Goal: Information Seeking & Learning: Get advice/opinions

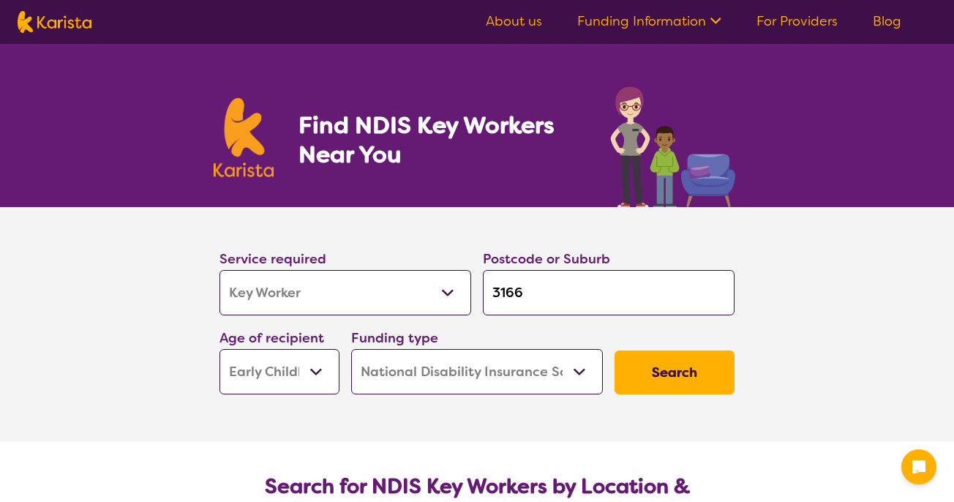
select select "Key Worker"
select select "EC"
select select "NDIS"
select select "Key Worker"
select select "EC"
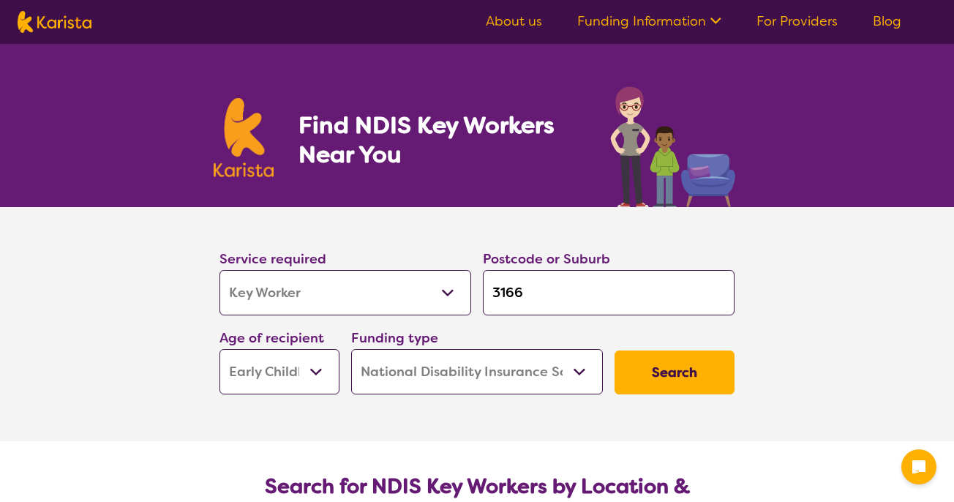
select select "NDIS"
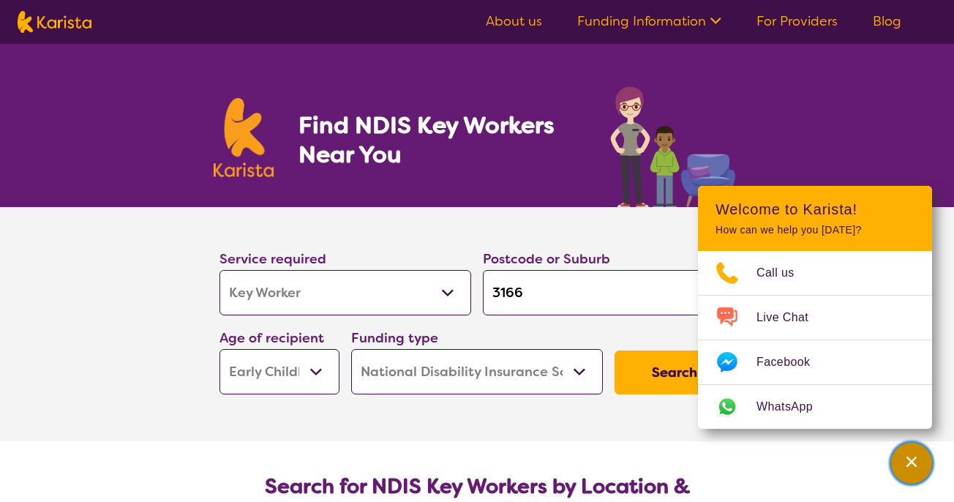
click at [915, 465] on icon "Channel Menu" at bounding box center [911, 462] width 10 height 10
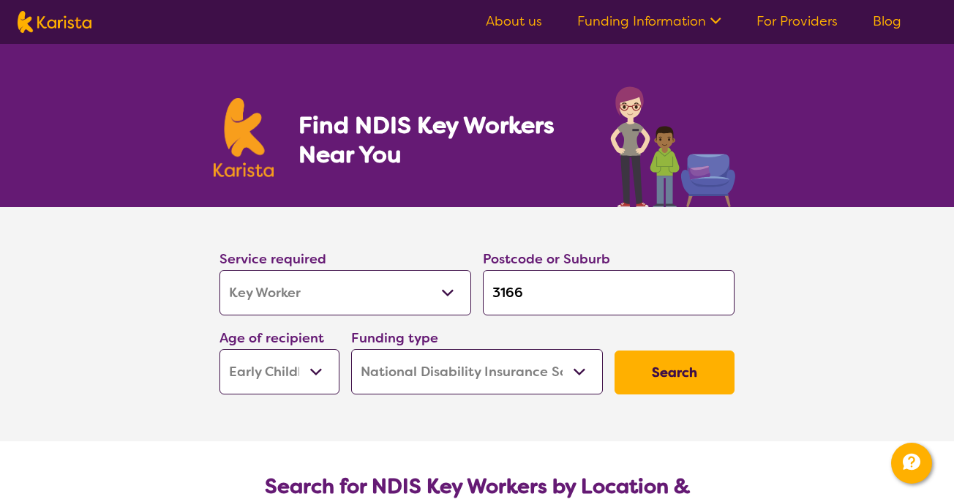
click at [355, 290] on select "Allied Health Assistant Assessment (ADHD or Autism) Behaviour support Counselli…" at bounding box center [345, 292] width 252 height 45
click at [282, 369] on select "Early Childhood - 0 to 9 Child - 10 to 11 Adolescent - 12 to 17 Adult - 18 to 6…" at bounding box center [279, 371] width 120 height 45
click at [219, 349] on select "Early Childhood - 0 to 9 Child - 10 to 11 Adolescent - 12 to 17 Adult - 18 to 6…" at bounding box center [279, 371] width 120 height 45
click at [413, 371] on select "Home Care Package (HCP) National Disability Insurance Scheme (NDIS) I don't know" at bounding box center [477, 371] width 252 height 45
click at [351, 349] on select "Home Care Package (HCP) National Disability Insurance Scheme (NDIS) I don't know" at bounding box center [477, 371] width 252 height 45
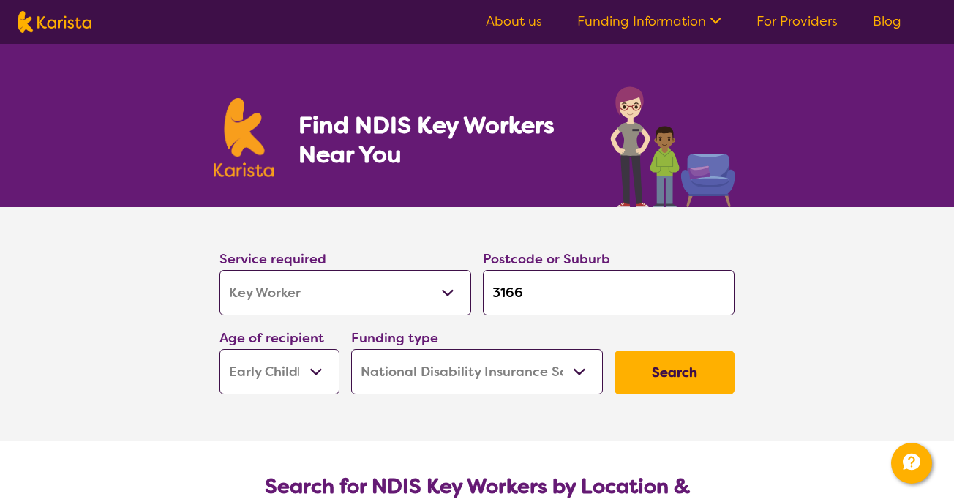
click at [659, 369] on button "Search" at bounding box center [675, 372] width 120 height 44
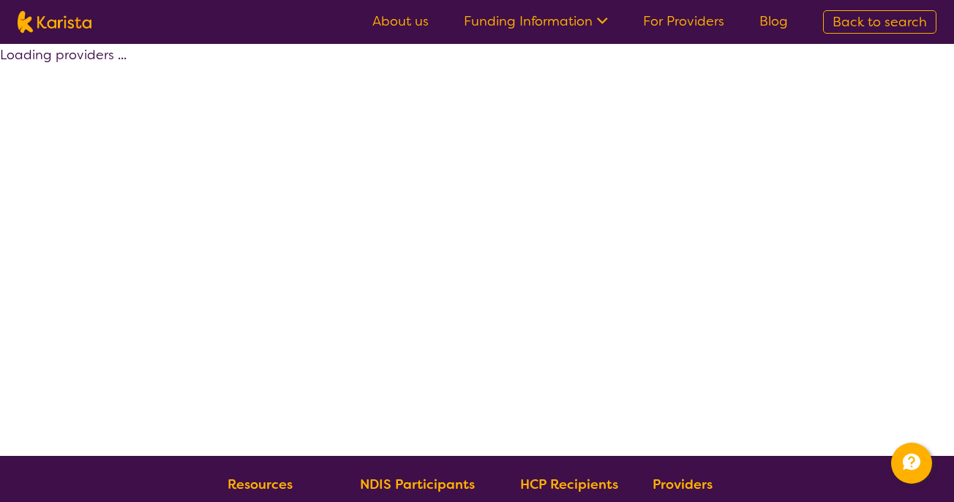
select select "by_score"
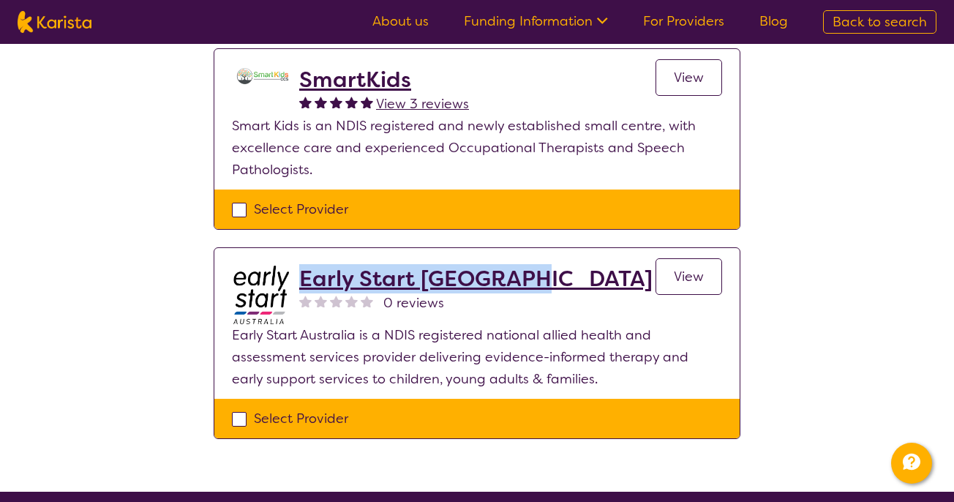
scroll to position [105, 0]
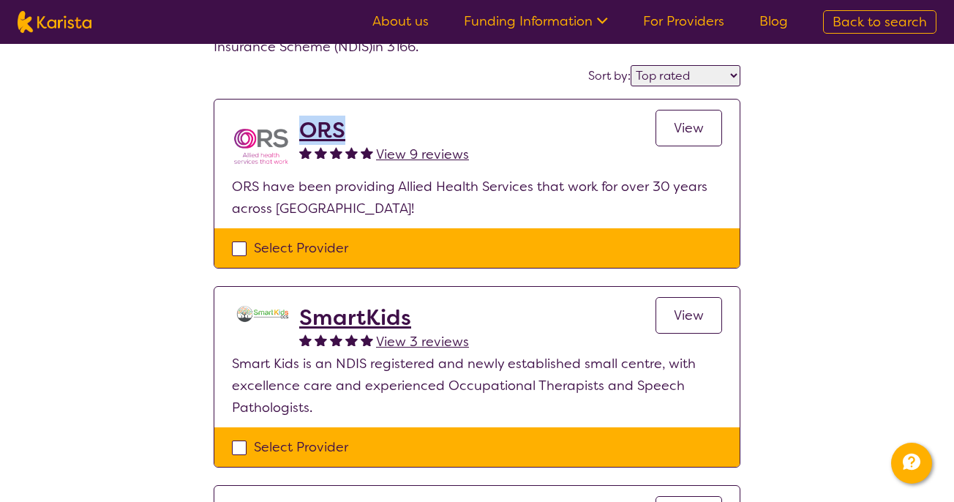
click at [434, 155] on span "View 9 reviews" at bounding box center [422, 155] width 93 height 18
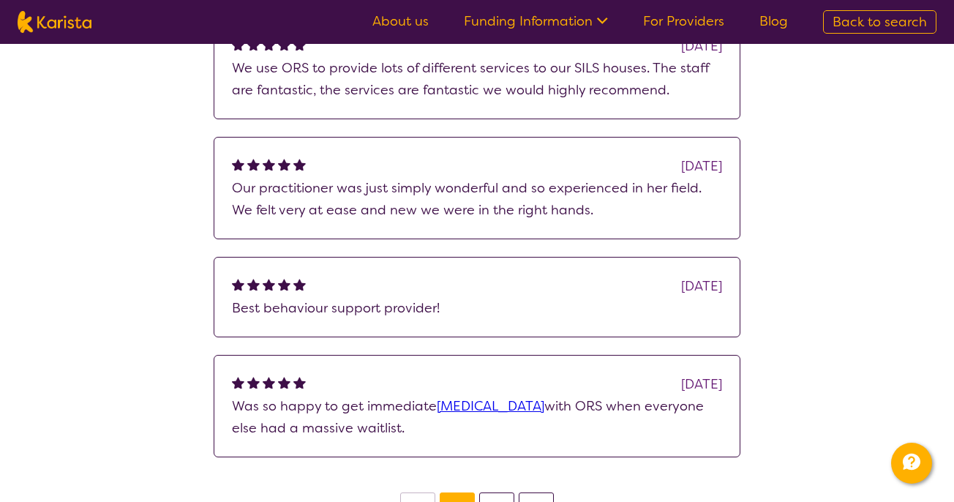
scroll to position [451, 0]
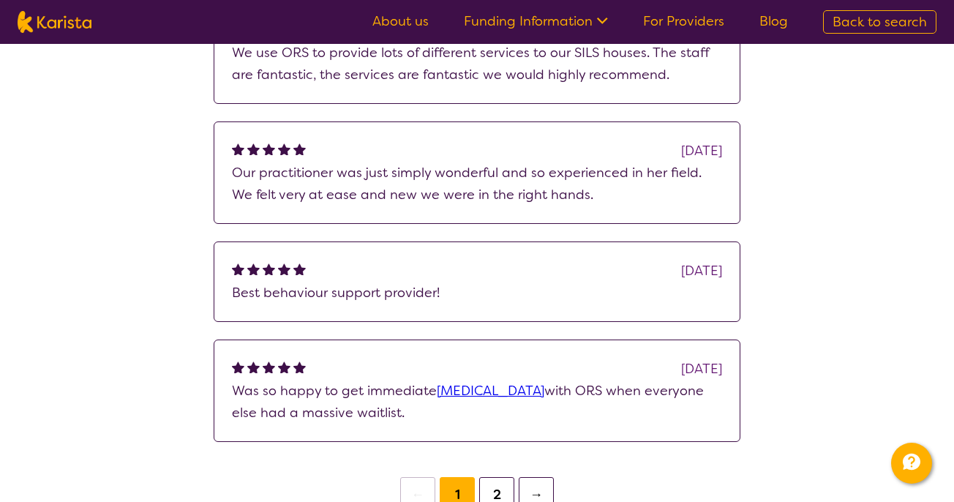
select select "by_score"
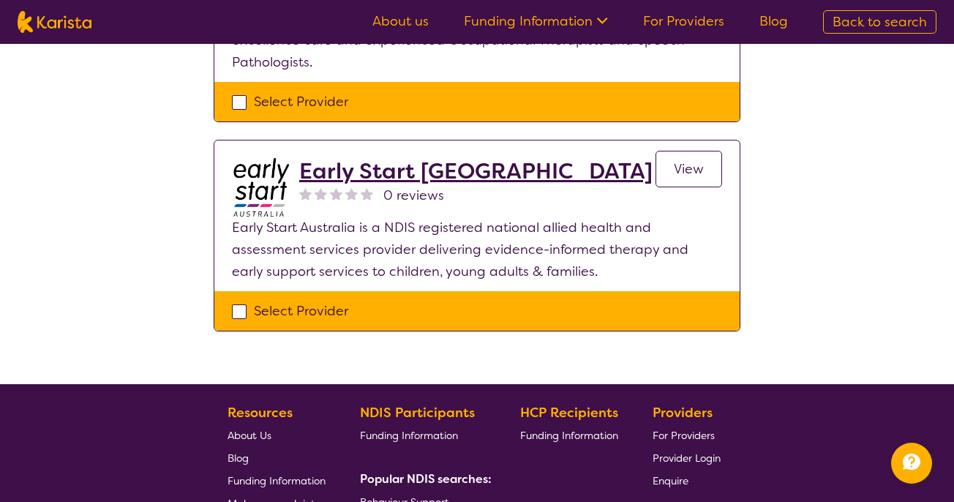
scroll to position [105, 0]
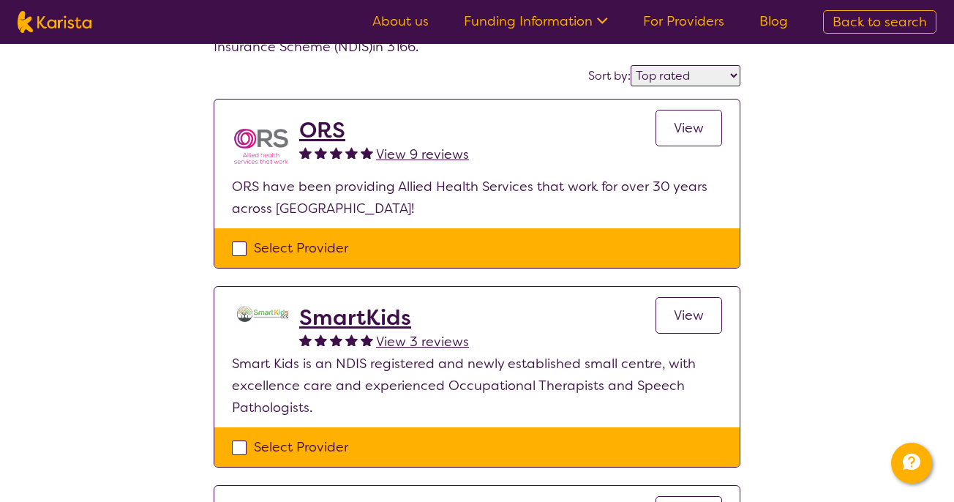
click at [421, 342] on span "View 3 reviews" at bounding box center [422, 342] width 93 height 18
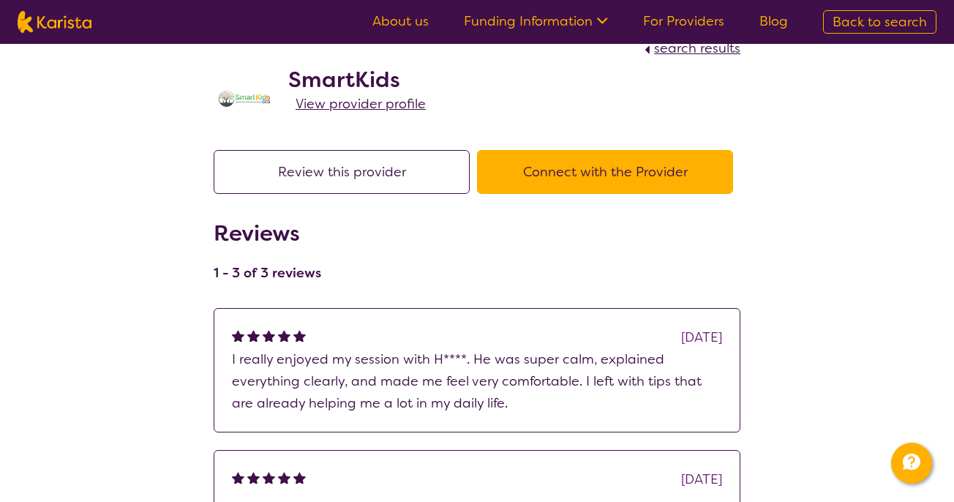
scroll to position [191, 0]
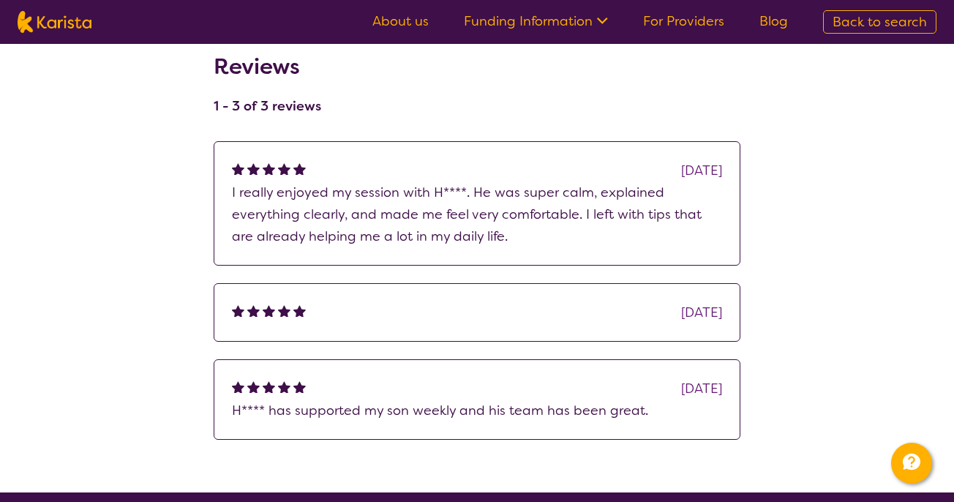
scroll to position [105, 0]
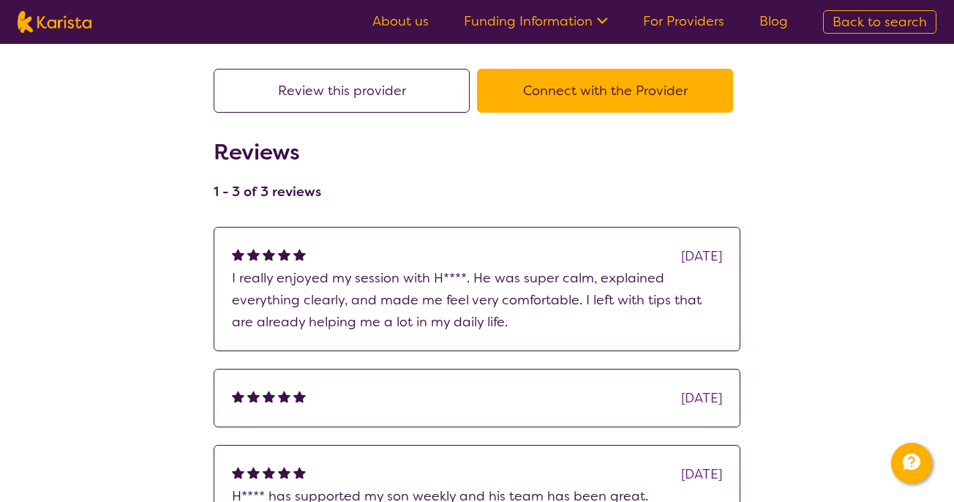
select select "by_score"
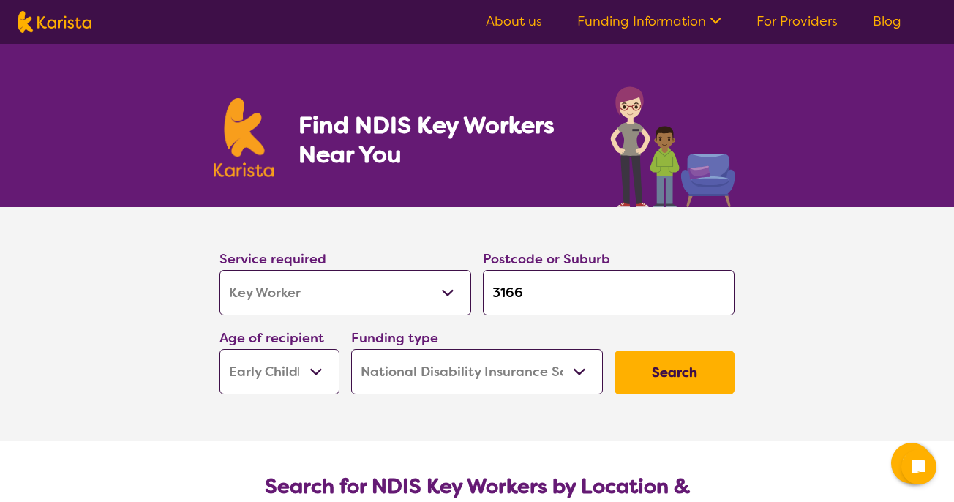
select select "Key Worker"
select select "EC"
select select "NDIS"
select select "Key Worker"
select select "EC"
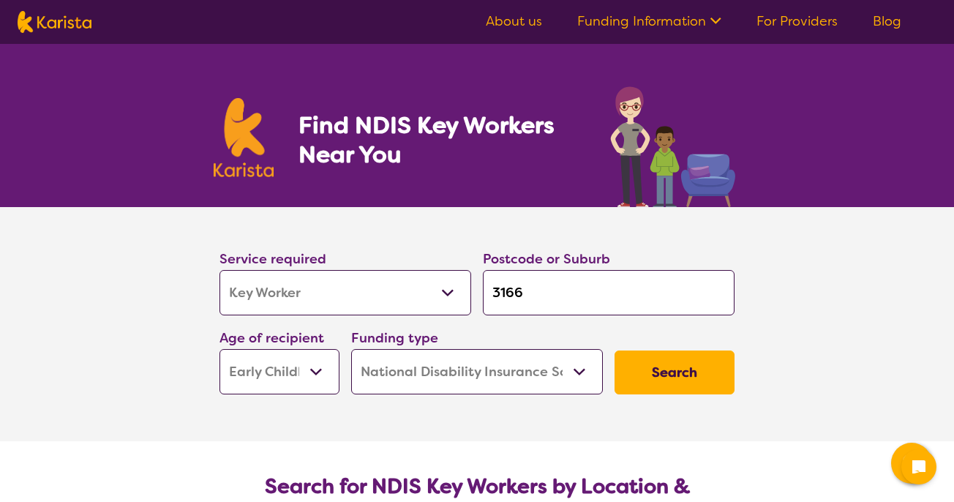
select select "NDIS"
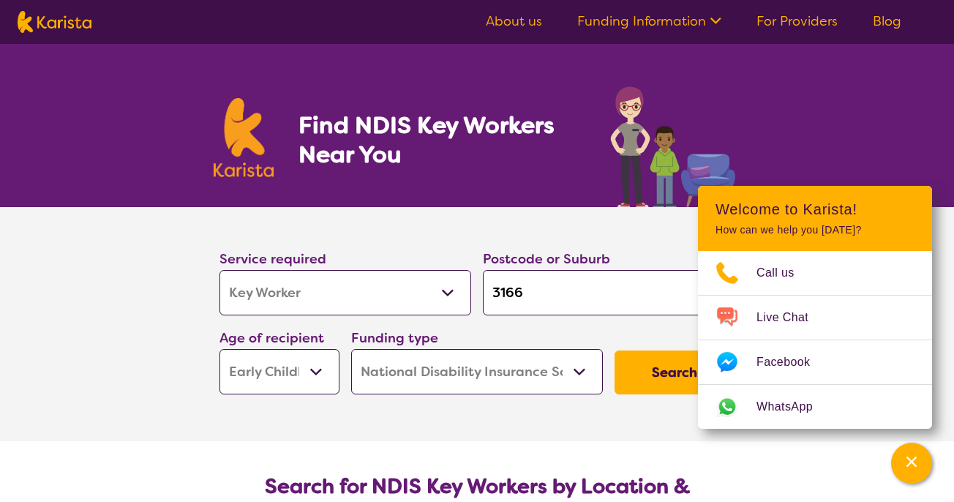
click at [373, 282] on select "Allied Health Assistant Assessment (ADHD or Autism) Behaviour support Counselli…" at bounding box center [345, 292] width 252 height 45
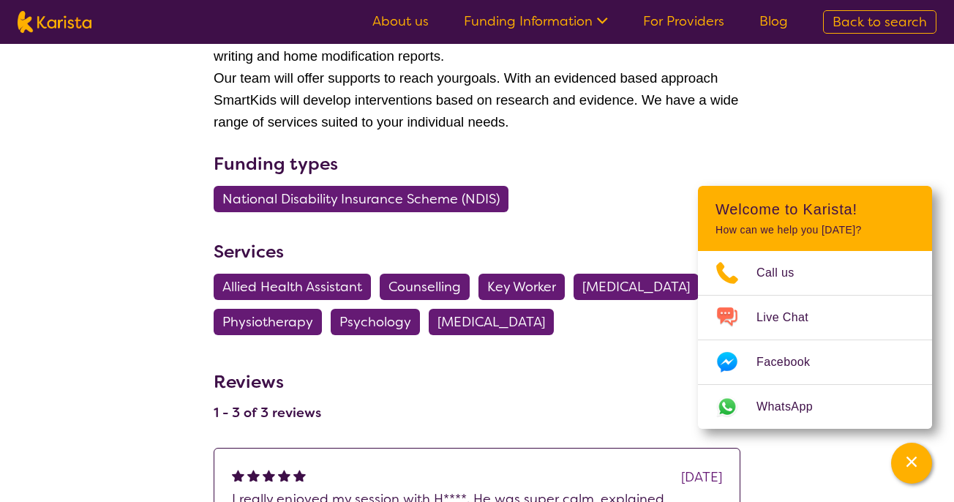
scroll to position [391, 0]
